Goal: Entertainment & Leisure: Consume media (video, audio)

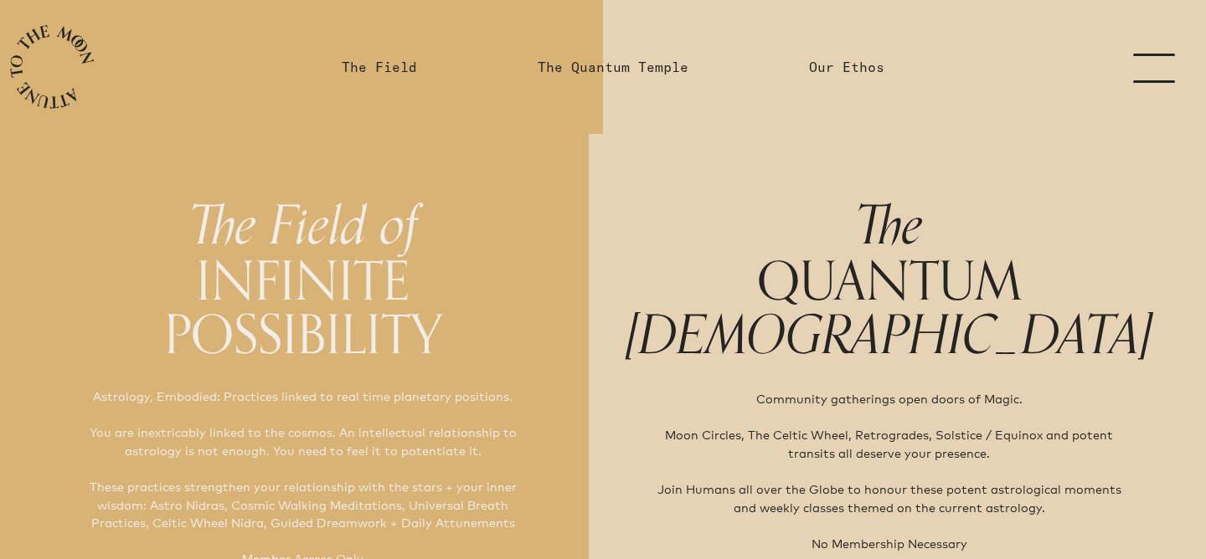
click at [1170, 64] on link "menu" at bounding box center [1164, 67] width 84 height 134
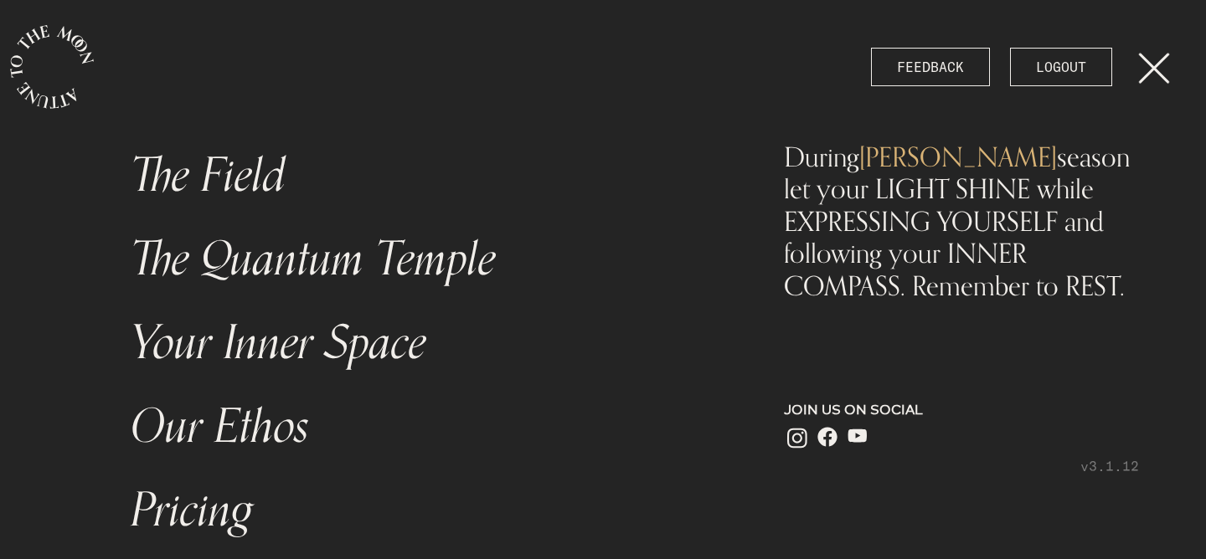
click at [220, 355] on link "Your Inner Space" at bounding box center [422, 343] width 603 height 84
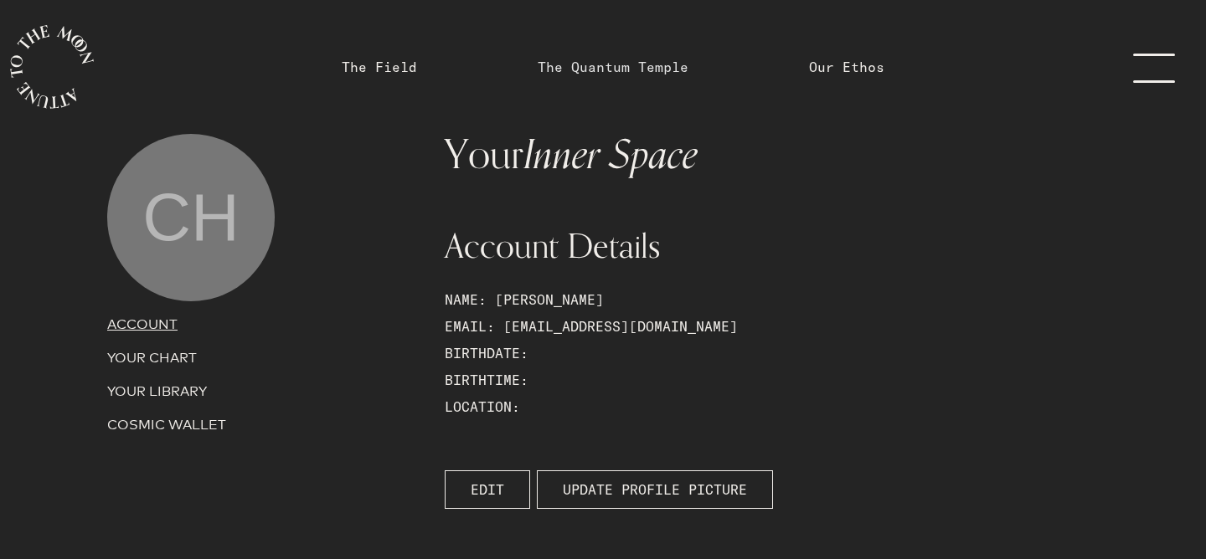
click at [620, 68] on link "The Quantum Temple" at bounding box center [612, 67] width 151 height 20
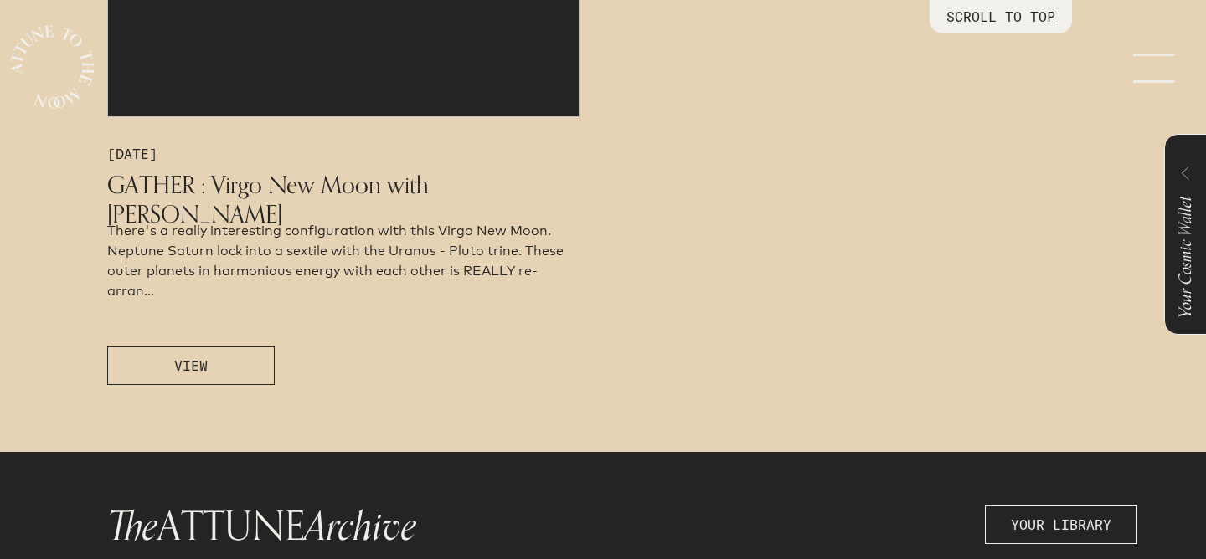
scroll to position [1037, 0]
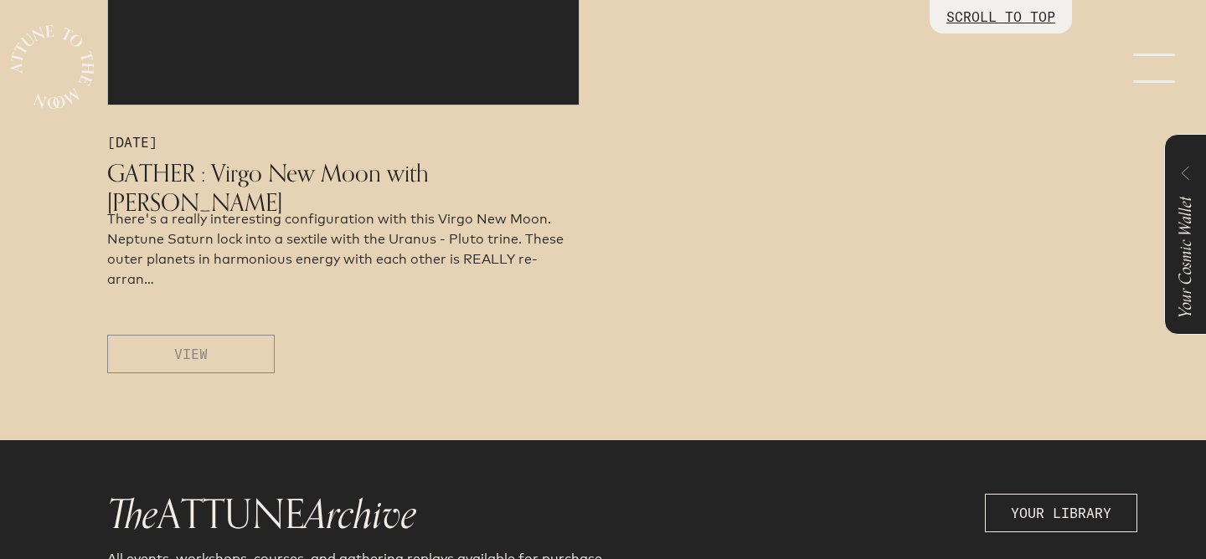
click at [252, 342] on button "VIEW" at bounding box center [190, 354] width 167 height 39
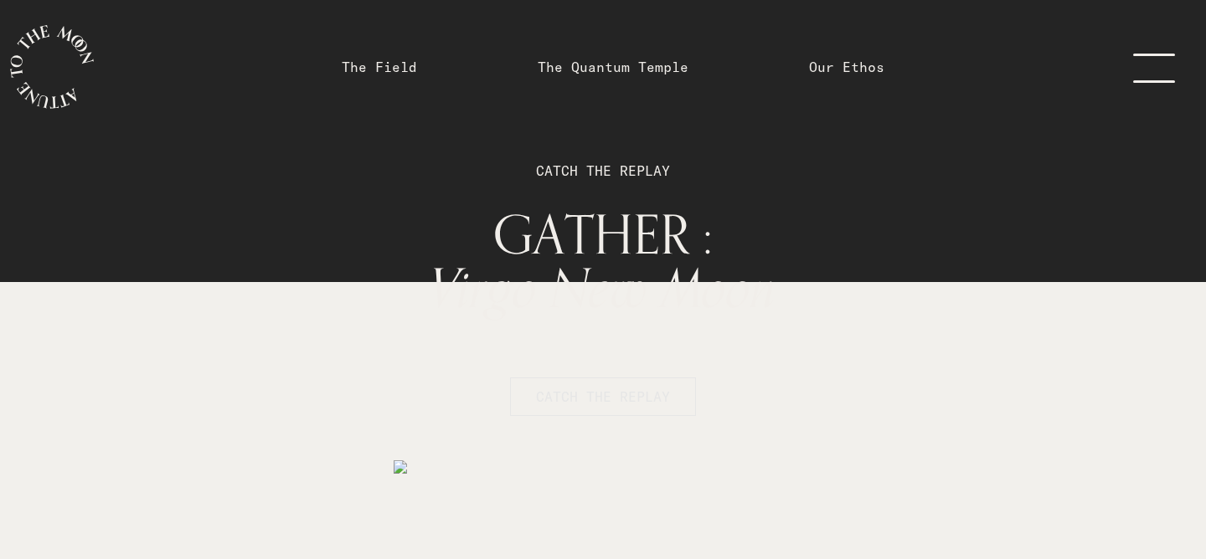
click at [584, 405] on span "CATCH THE REPLAY" at bounding box center [603, 397] width 134 height 20
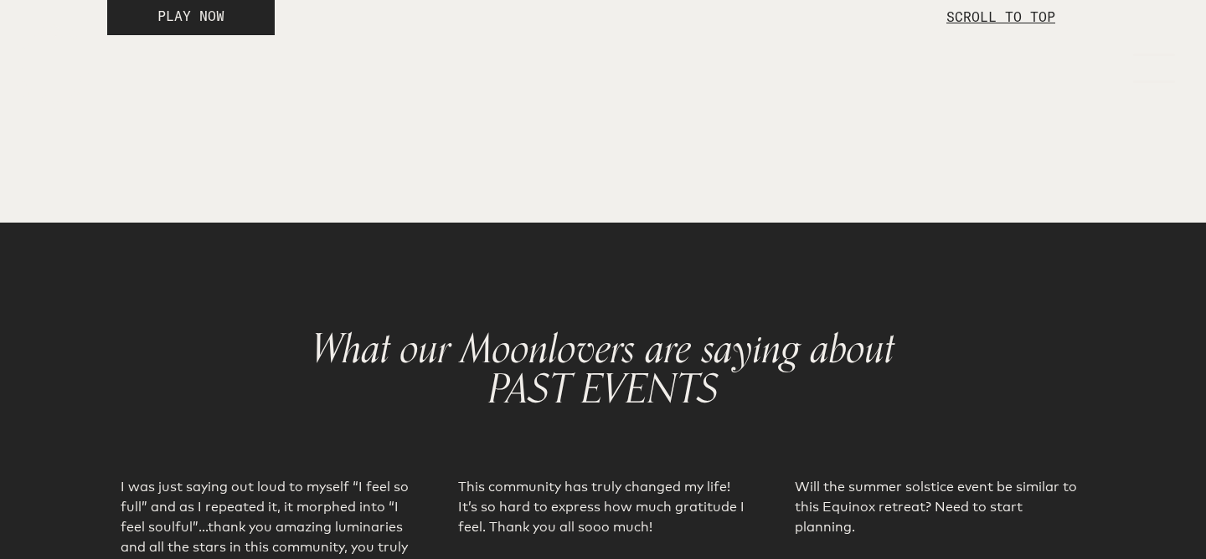
scroll to position [2667, 0]
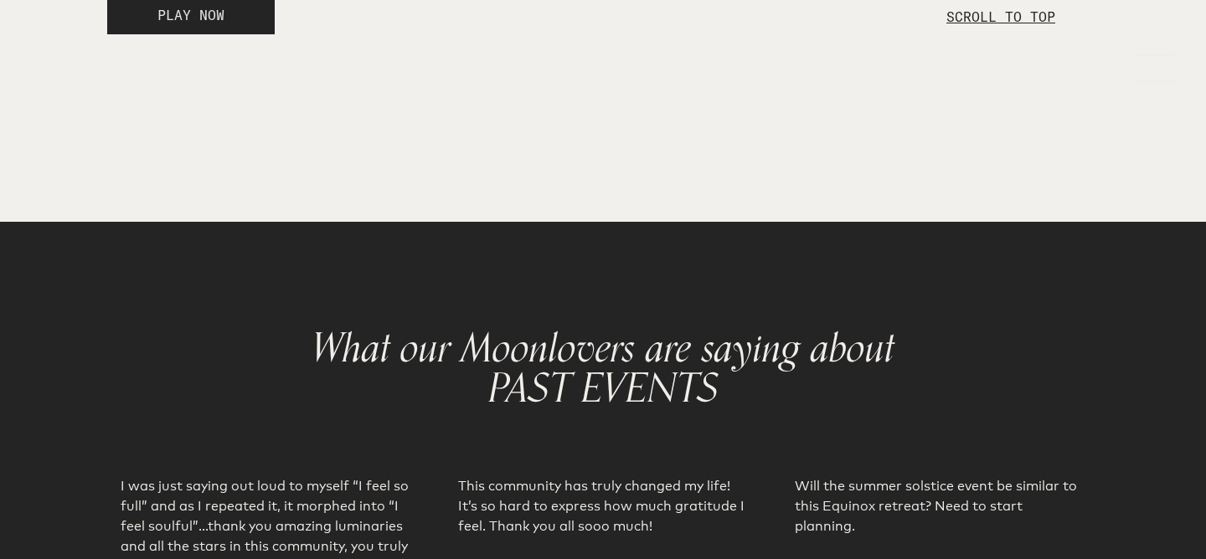
click at [215, 23] on span "PLAY NOW" at bounding box center [190, 15] width 67 height 17
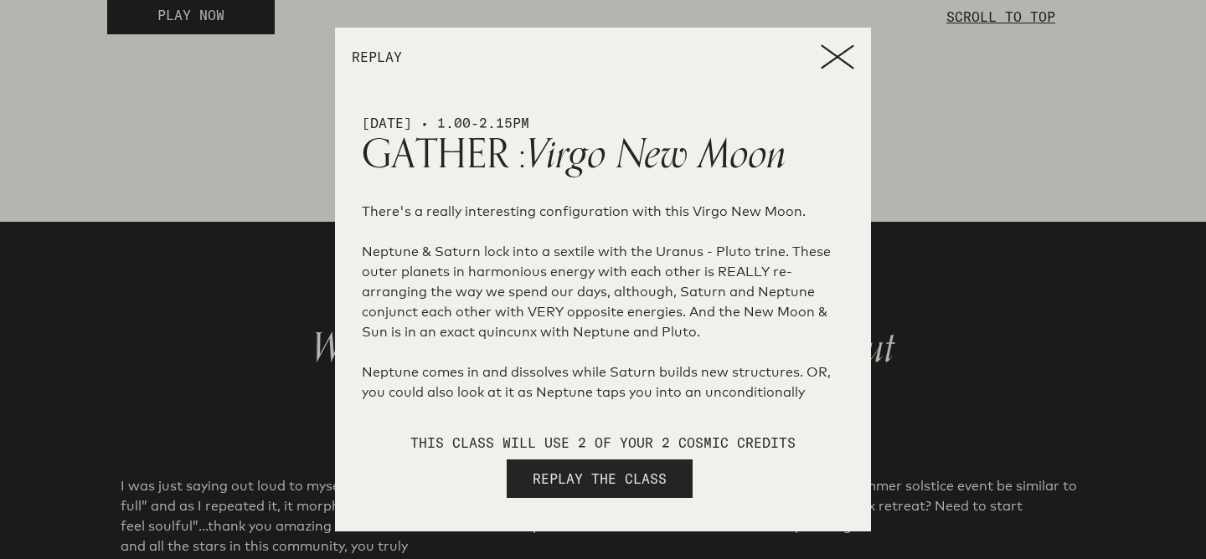
click at [543, 478] on span "REPLAY THE CLASS" at bounding box center [599, 479] width 134 height 20
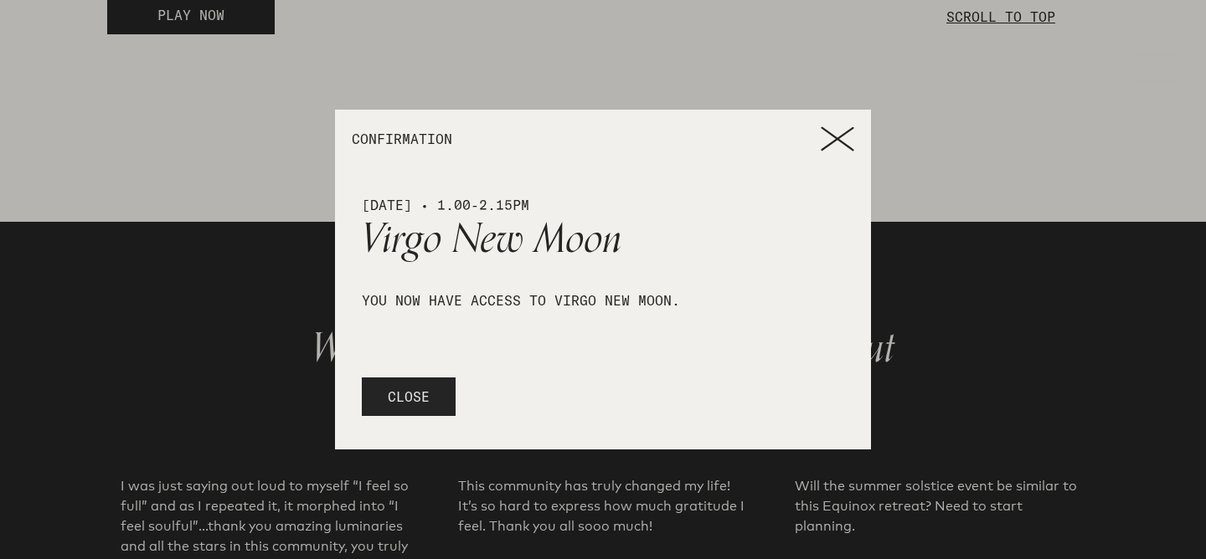
click at [434, 402] on button "CLOSE" at bounding box center [409, 397] width 94 height 39
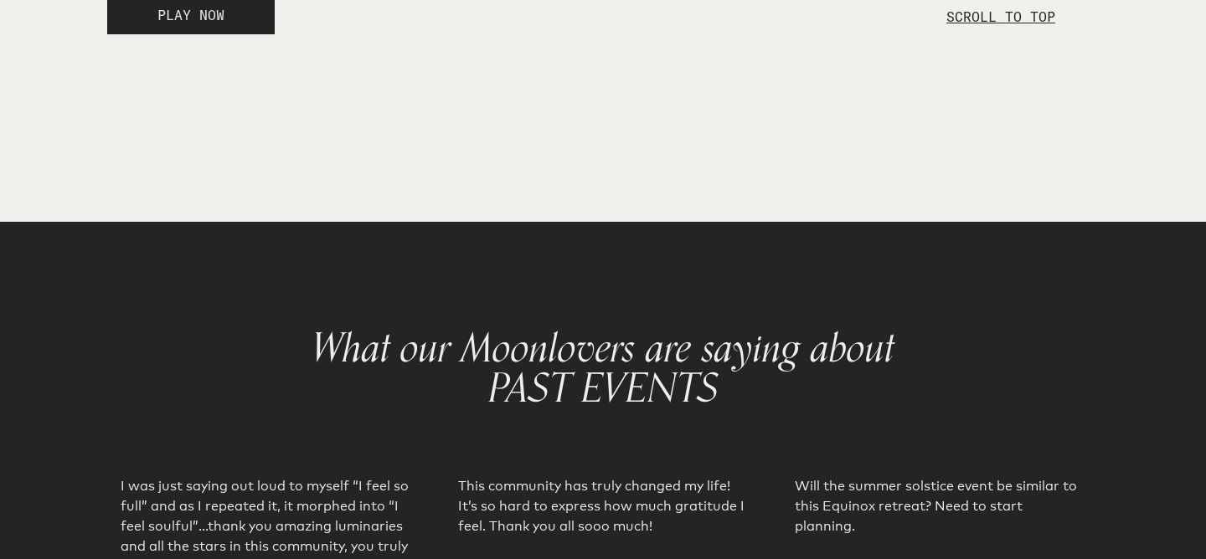
click at [229, 34] on button "PLAY NOW" at bounding box center [190, 15] width 167 height 39
